Goal: Answer question/provide support

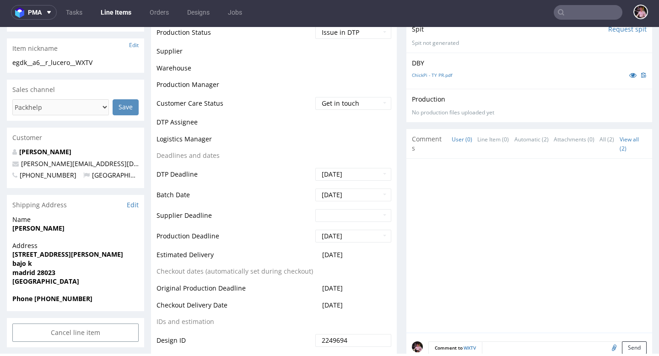
scroll to position [144, 0]
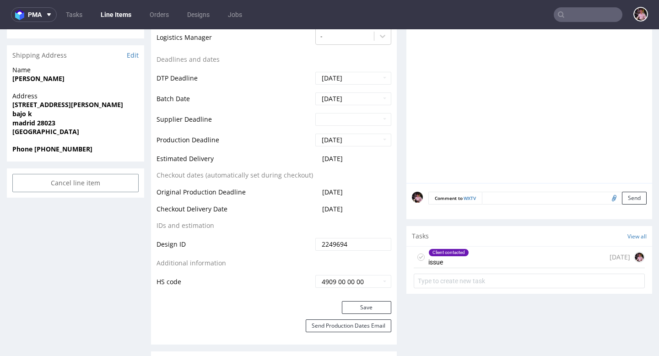
scroll to position [333, 0]
click at [493, 258] on div "Client contacted issue 2 days ago" at bounding box center [528, 256] width 231 height 21
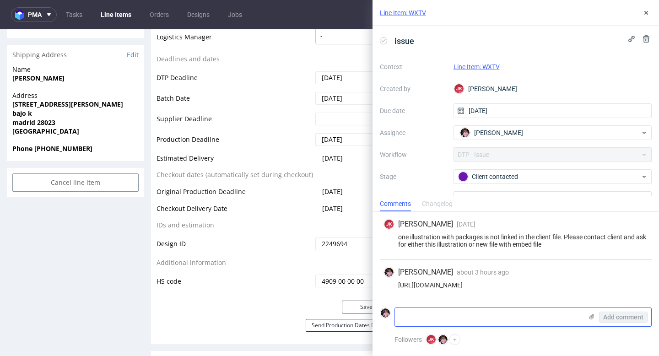
click at [589, 318] on icon at bounding box center [591, 316] width 7 height 7
click at [0, 0] on input "file" at bounding box center [0, 0] width 0 height 0
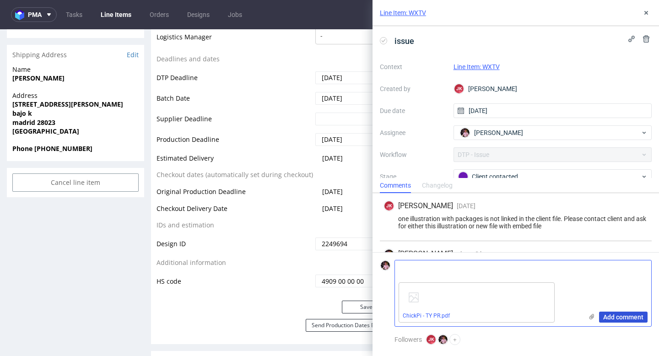
click at [606, 316] on span "Add comment" at bounding box center [623, 317] width 40 height 6
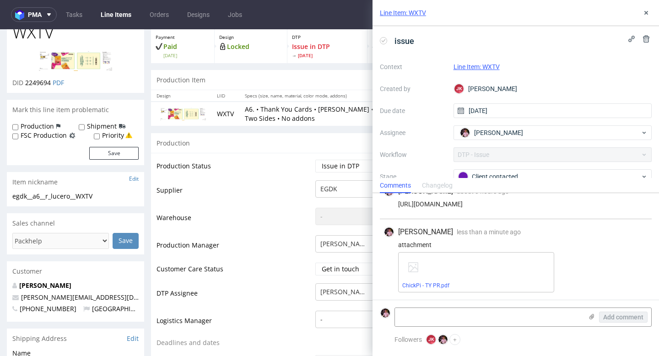
scroll to position [41, 0]
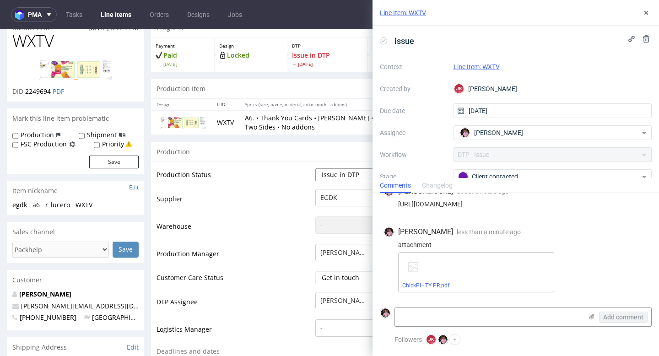
click at [342, 172] on select "Waiting for Artwork Waiting for Diecut Waiting for Mockup Waiting for DTP Waiti…" at bounding box center [353, 174] width 76 height 13
select select "back_for_dtp"
click at [315, 168] on select "Waiting for Artwork Waiting for Diecut Waiting for Mockup Waiting for DTP Waiti…" at bounding box center [353, 174] width 76 height 13
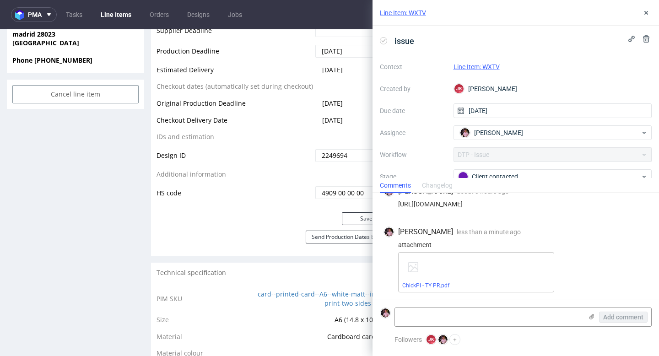
scroll to position [432, 0]
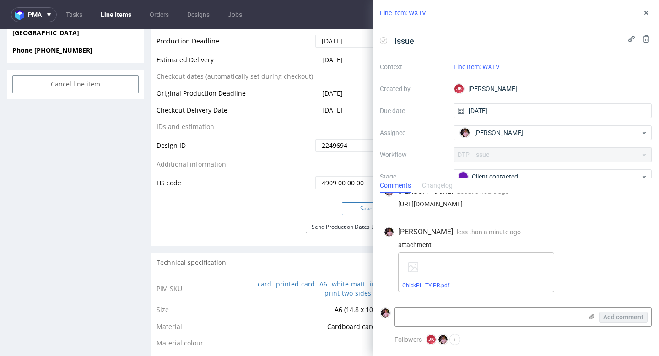
click at [354, 206] on button "Save" at bounding box center [366, 208] width 49 height 13
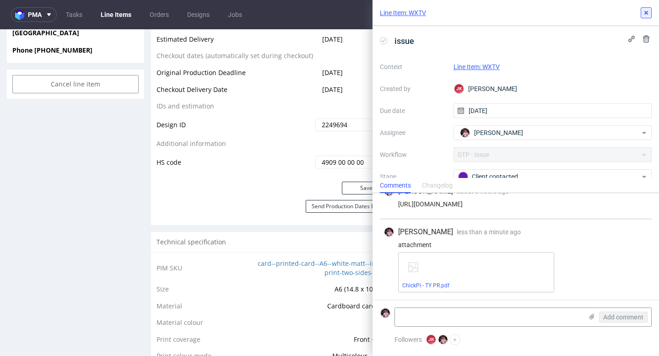
click at [643, 15] on icon at bounding box center [645, 12] width 7 height 7
